Goal: Information Seeking & Learning: Learn about a topic

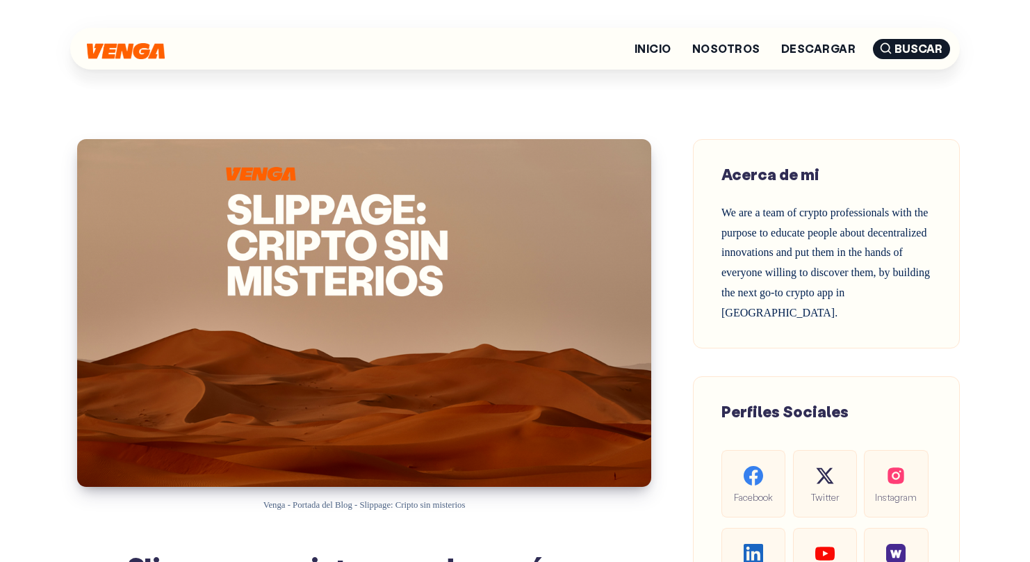
click at [147, 36] on div "Inicio Nosotros Descargar [GEOGRAPHIC_DATA]" at bounding box center [515, 49] width 890 height 42
click at [149, 46] on img at bounding box center [126, 50] width 78 height 16
